Goal: Navigation & Orientation: Find specific page/section

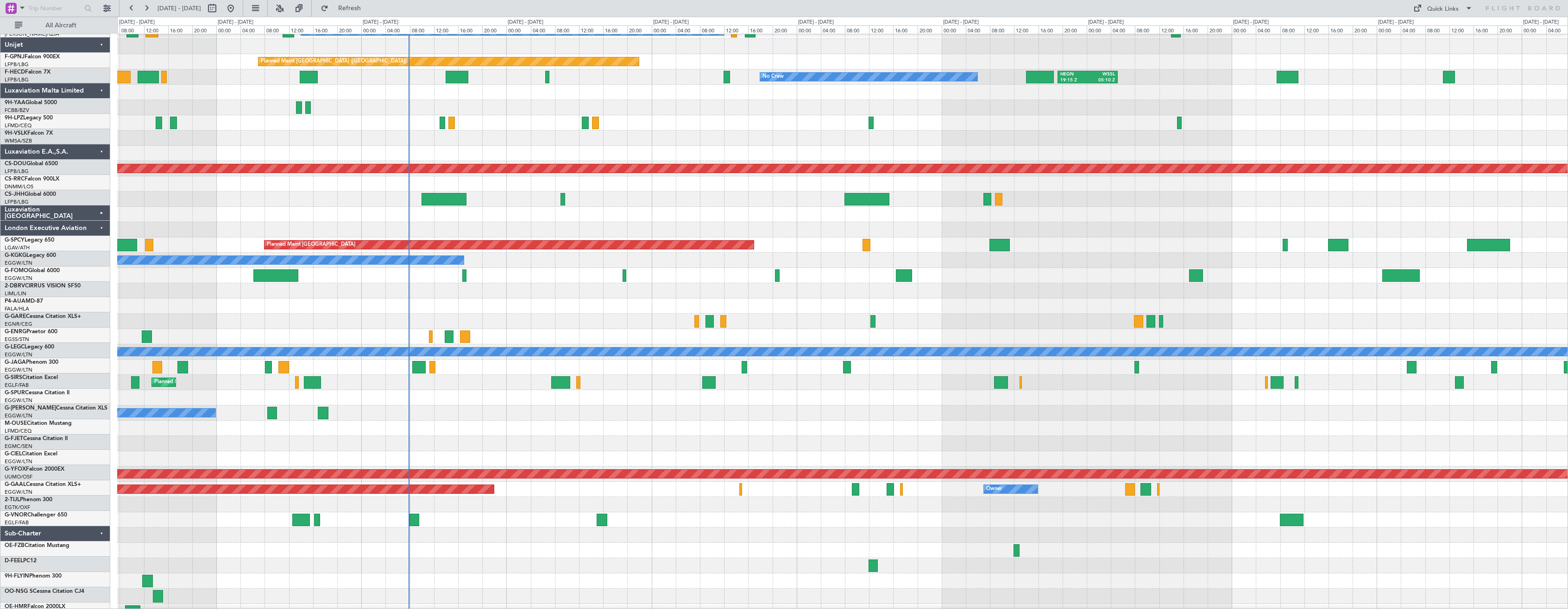
scroll to position [173, 0]
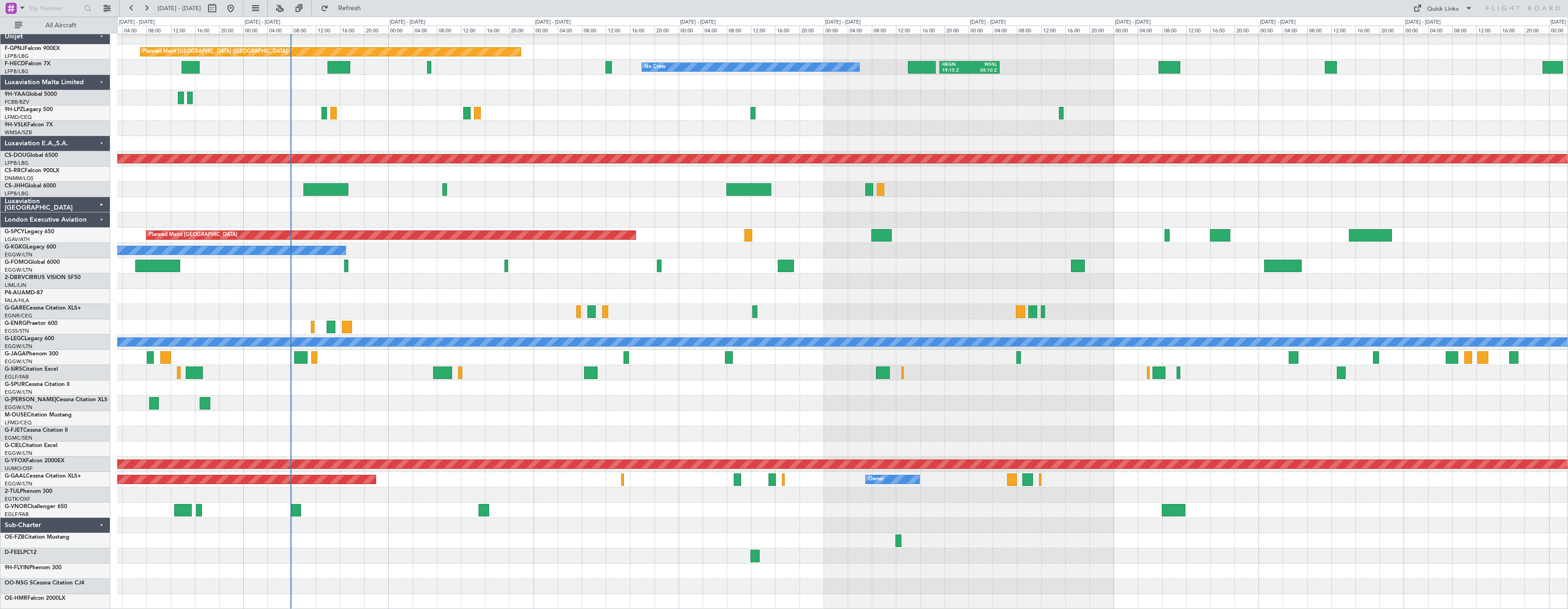
click at [408, 395] on div "No Crew Antwerp ([GEOGRAPHIC_DATA]) No Crew [GEOGRAPHIC_DATA] ([GEOGRAPHIC_DATA…" at bounding box center [842, 236] width 1450 height 748
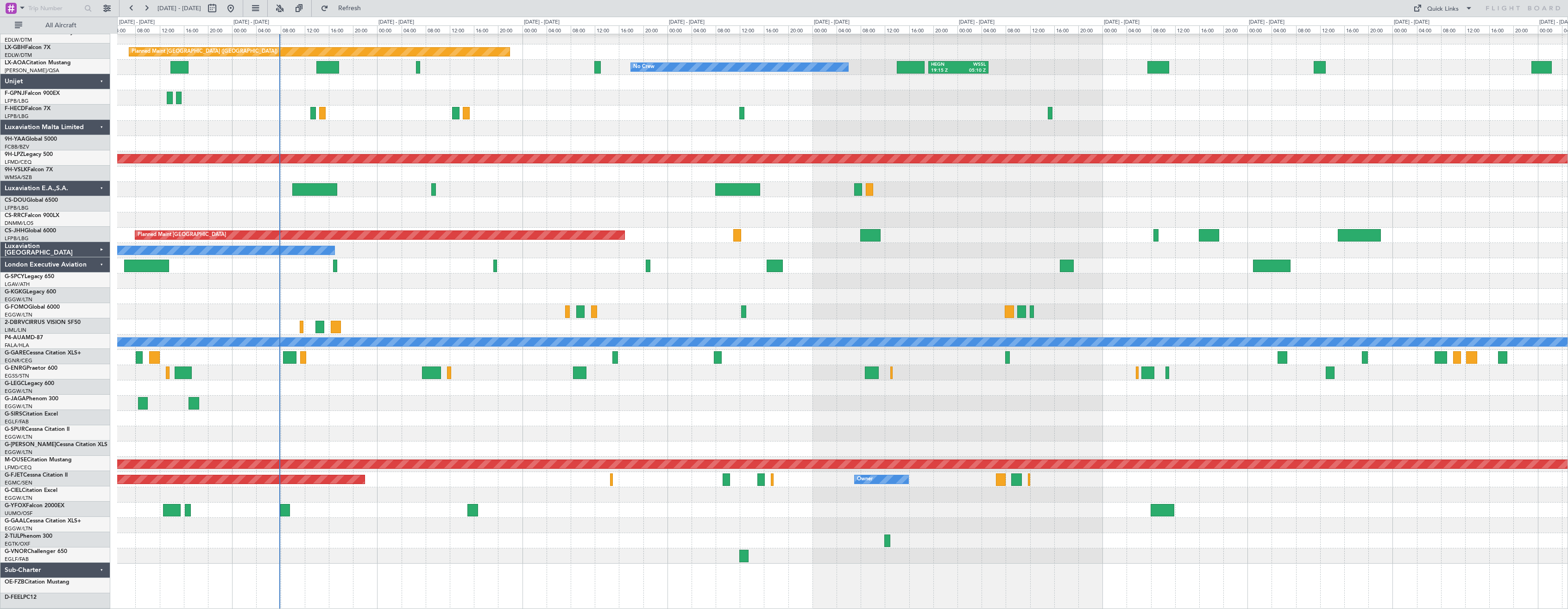
scroll to position [127, 0]
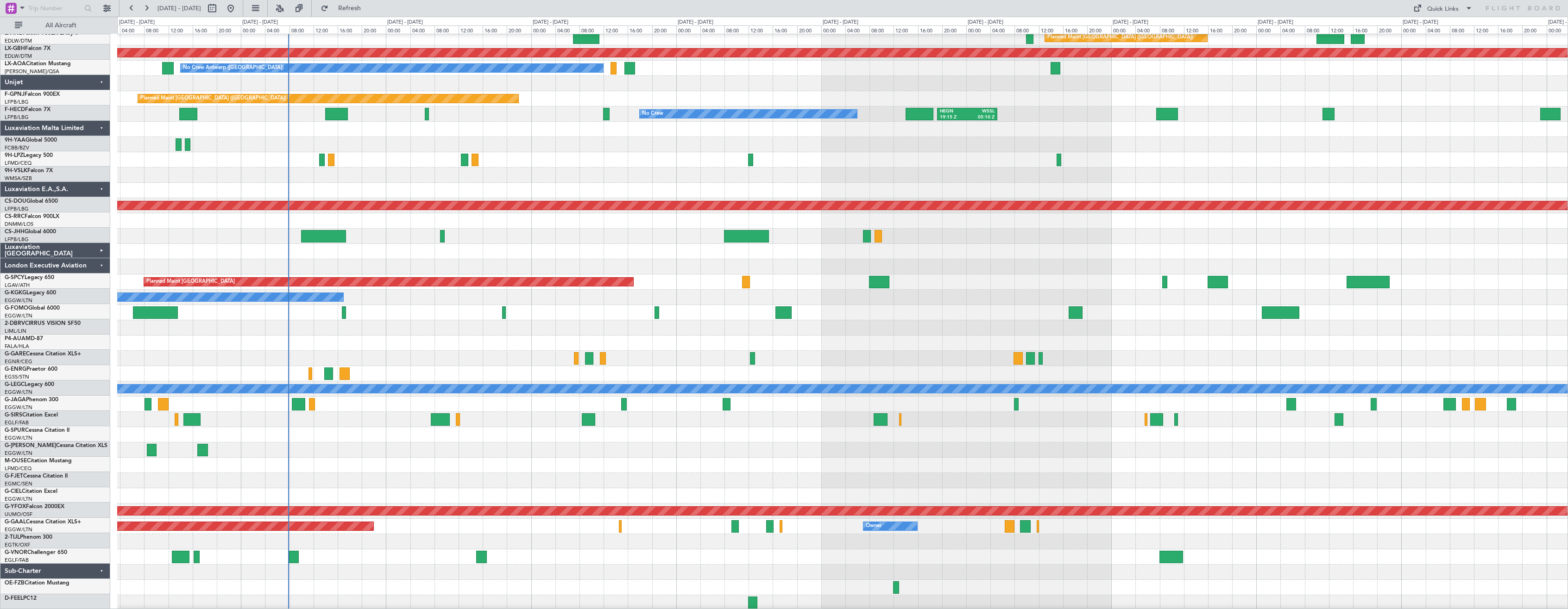
click at [455, 440] on div at bounding box center [842, 435] width 1450 height 15
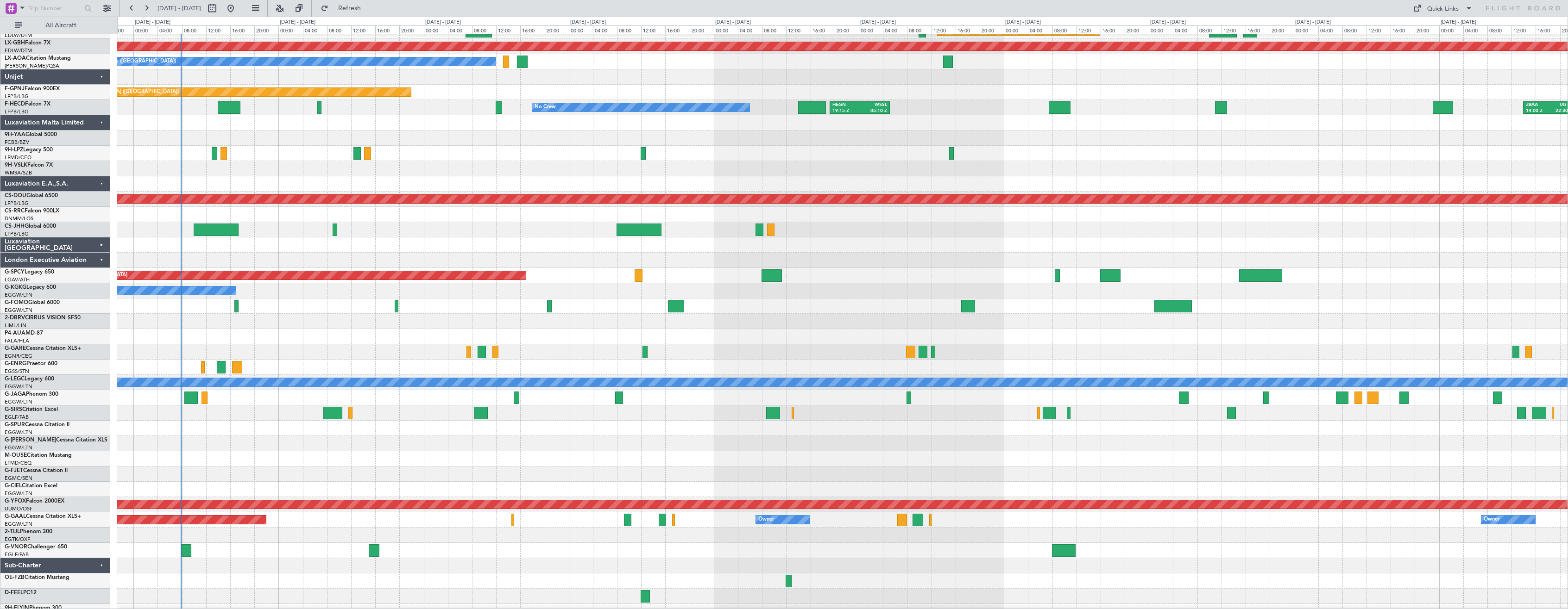
click at [507, 476] on div at bounding box center [842, 474] width 1450 height 15
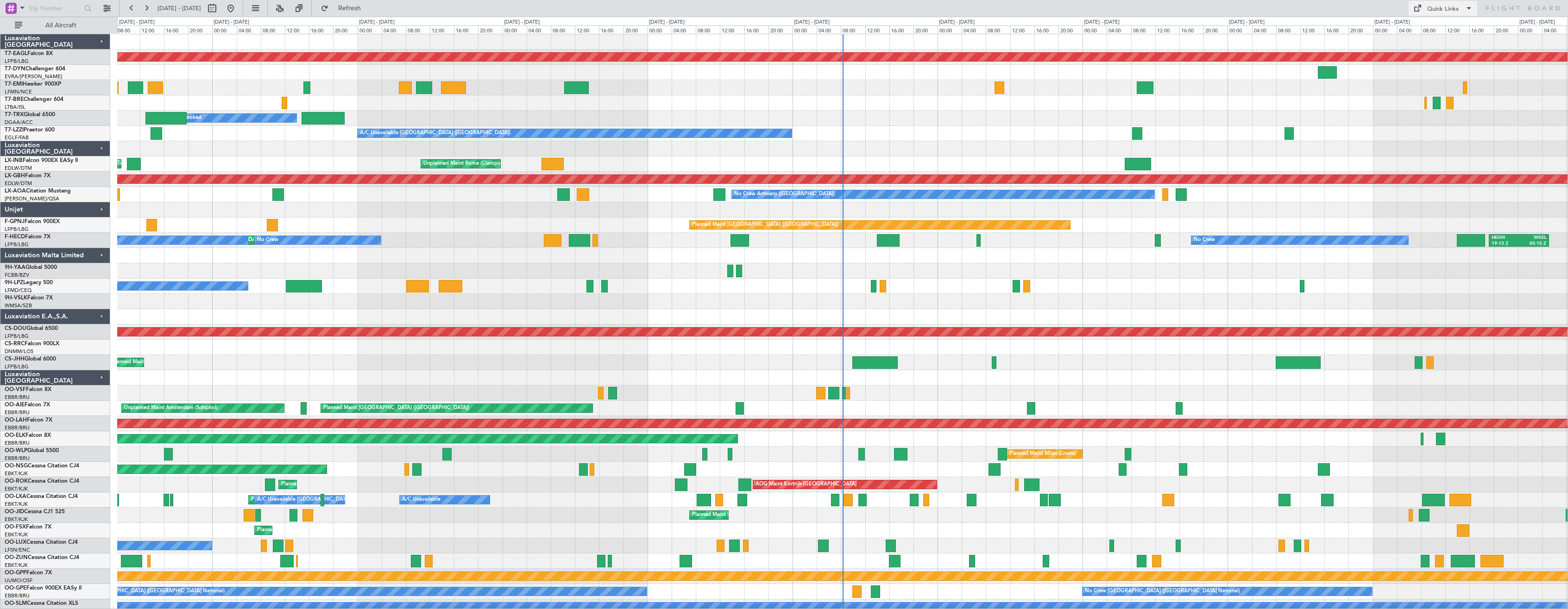
click at [1460, 8] on button "Quick Links" at bounding box center [1442, 8] width 68 height 15
click at [40, 74] on div at bounding box center [784, 304] width 1568 height 609
click at [41, 68] on link "T7-DYN Challenger 604" at bounding box center [35, 69] width 61 height 6
